Goal: Task Accomplishment & Management: Use online tool/utility

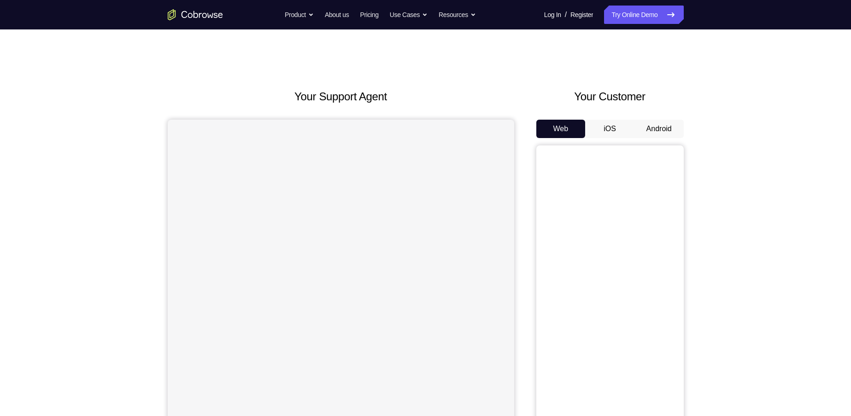
click at [656, 128] on button "Android" at bounding box center [658, 129] width 49 height 18
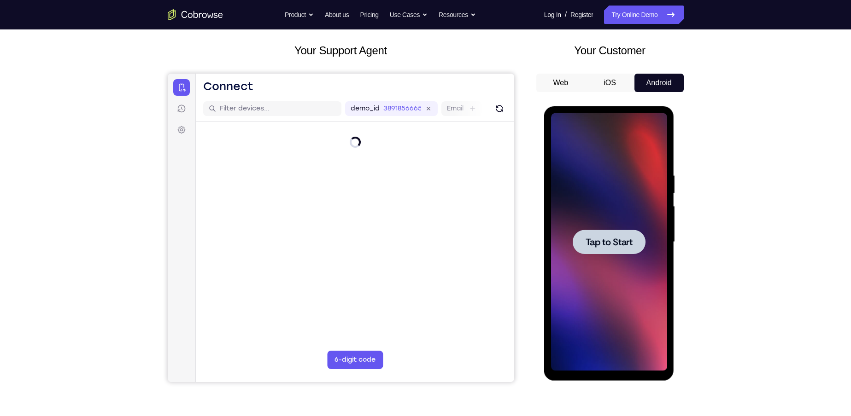
click at [617, 239] on span "Tap to Start" at bounding box center [609, 242] width 47 height 9
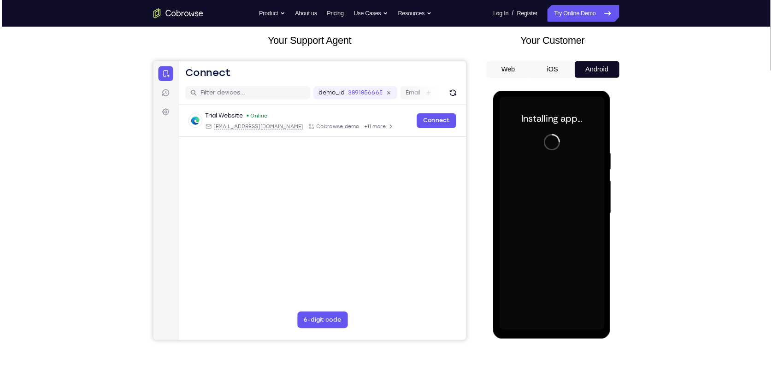
scroll to position [92, 0]
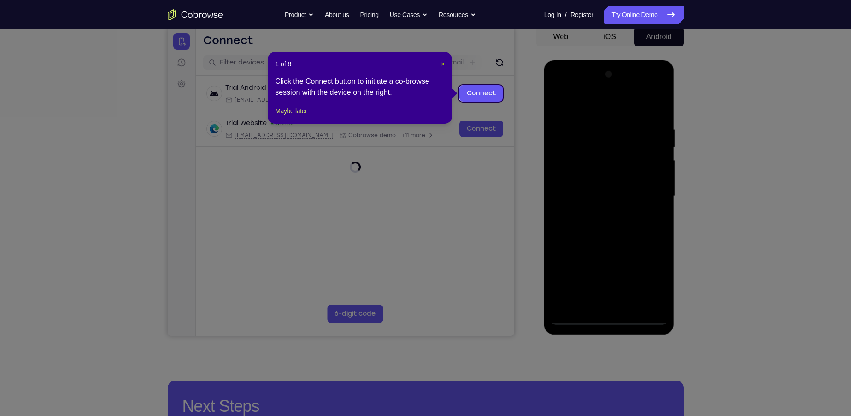
drag, startPoint x: 442, startPoint y: 62, endPoint x: 281, endPoint y: 47, distance: 161.4
click at [442, 62] on span "×" at bounding box center [443, 63] width 4 height 7
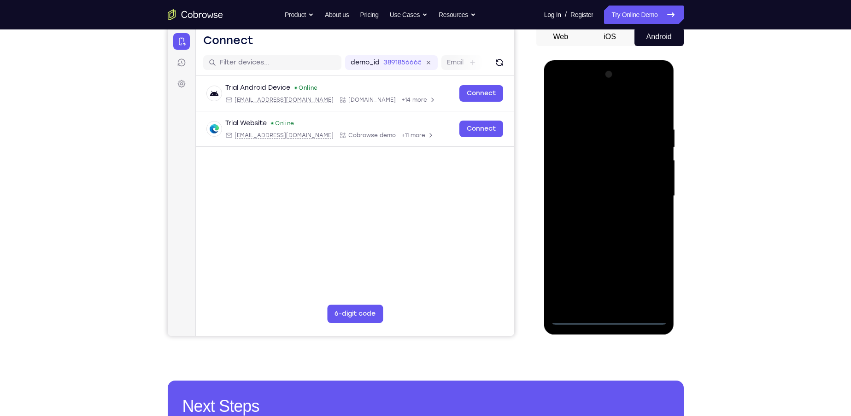
click at [612, 316] on div at bounding box center [609, 196] width 116 height 258
click at [648, 276] on div at bounding box center [609, 196] width 116 height 258
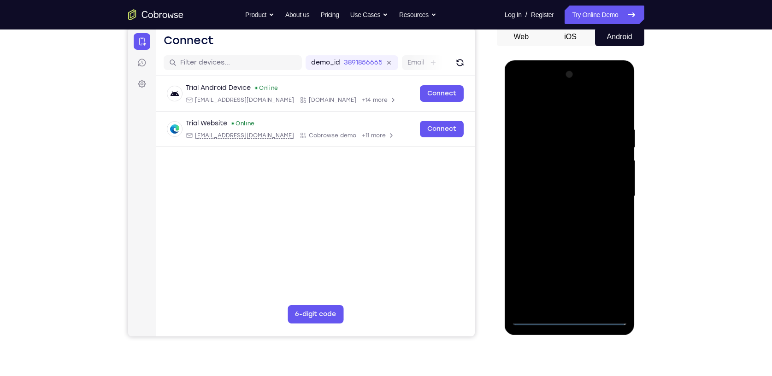
click at [562, 103] on div at bounding box center [569, 196] width 116 height 258
click at [606, 194] on div at bounding box center [569, 196] width 116 height 258
drag, startPoint x: 553, startPoint y: 222, endPoint x: 557, endPoint y: 216, distance: 7.3
click at [559, 217] on div at bounding box center [569, 196] width 116 height 258
click at [560, 212] on div at bounding box center [569, 196] width 116 height 258
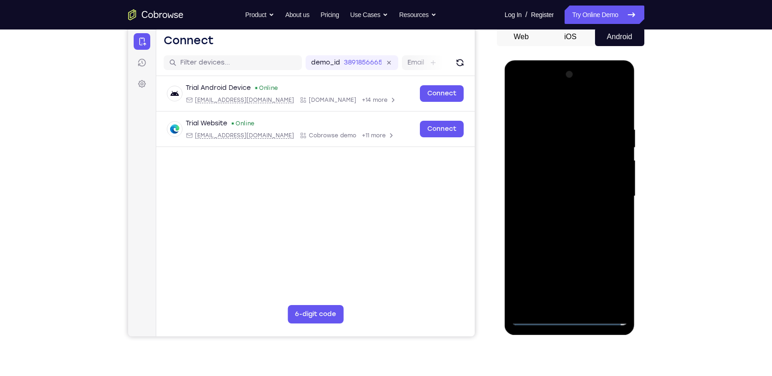
click at [565, 187] on div at bounding box center [569, 196] width 116 height 258
click at [577, 178] on div at bounding box center [569, 196] width 116 height 258
click at [611, 176] on div at bounding box center [569, 196] width 116 height 258
click at [588, 194] on div at bounding box center [569, 196] width 116 height 258
click at [589, 234] on div at bounding box center [569, 196] width 116 height 258
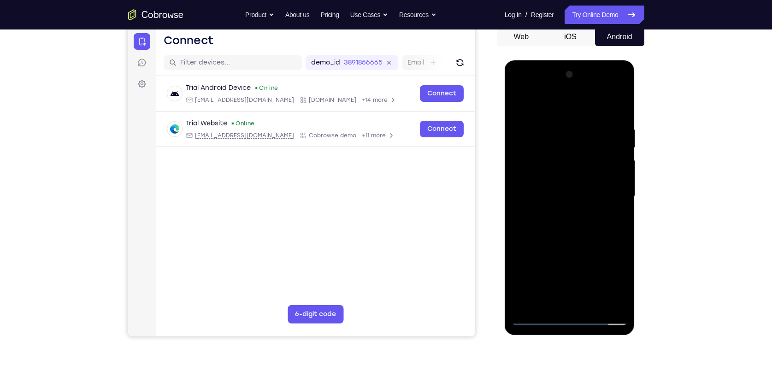
click at [585, 226] on div at bounding box center [569, 196] width 116 height 258
click at [584, 219] on div at bounding box center [569, 196] width 116 height 258
drag, startPoint x: 529, startPoint y: 110, endPoint x: 538, endPoint y: 76, distance: 34.4
click at [538, 76] on div at bounding box center [569, 196] width 116 height 258
click at [580, 228] on div at bounding box center [569, 196] width 116 height 258
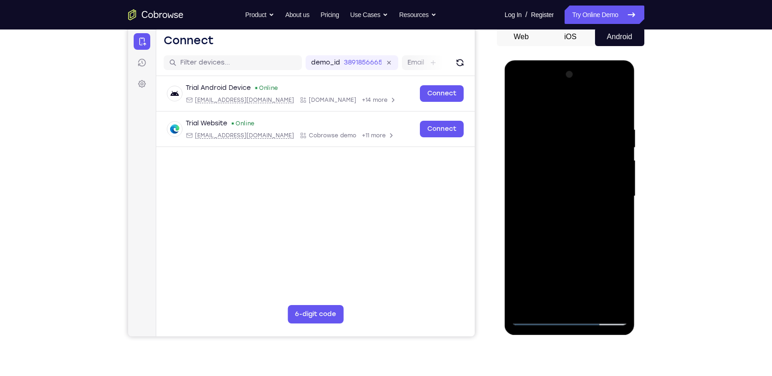
click at [571, 240] on div at bounding box center [569, 196] width 116 height 258
click at [583, 300] on div at bounding box center [569, 196] width 116 height 258
click at [621, 237] on div at bounding box center [569, 196] width 116 height 258
click at [620, 235] on div at bounding box center [569, 196] width 116 height 258
click at [620, 158] on div at bounding box center [569, 196] width 116 height 258
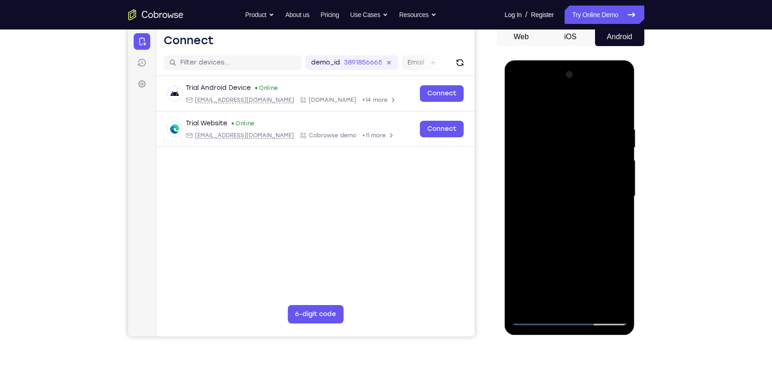
click at [620, 158] on div at bounding box center [569, 196] width 116 height 258
click at [620, 166] on div at bounding box center [569, 196] width 116 height 258
click at [593, 304] on div at bounding box center [569, 196] width 116 height 258
click at [576, 243] on div at bounding box center [569, 196] width 116 height 258
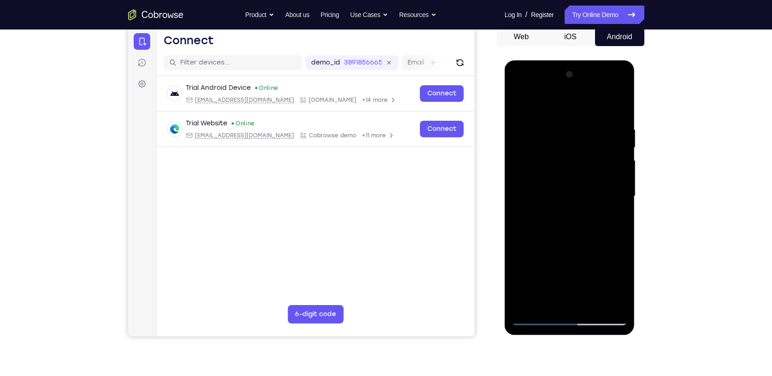
click at [533, 320] on div at bounding box center [569, 196] width 116 height 258
click at [555, 89] on div at bounding box center [569, 196] width 116 height 258
click at [551, 102] on div at bounding box center [569, 196] width 116 height 258
click at [622, 100] on div at bounding box center [569, 196] width 116 height 258
click at [537, 203] on div at bounding box center [569, 196] width 116 height 258
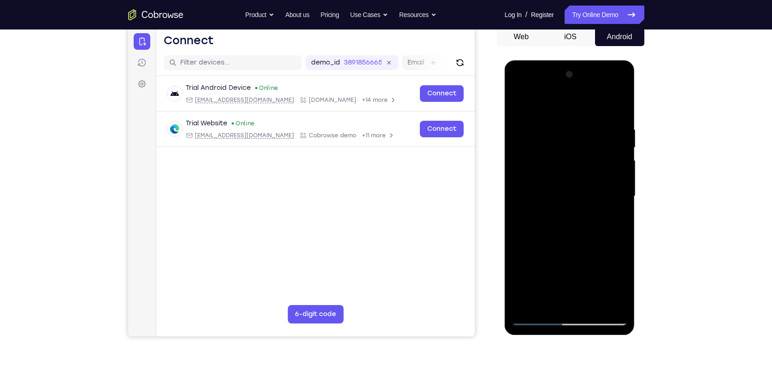
click at [526, 304] on div at bounding box center [569, 196] width 116 height 258
